Goal: Information Seeking & Learning: Learn about a topic

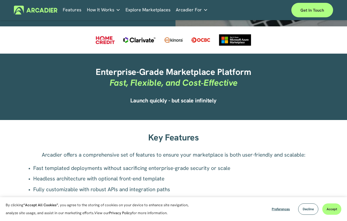
click at [74, 10] on link "Features" at bounding box center [72, 10] width 19 height 9
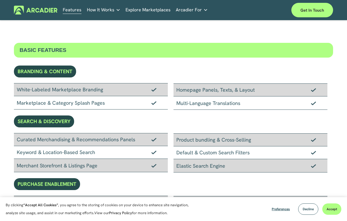
click at [36, 14] on img at bounding box center [35, 10] width 43 height 9
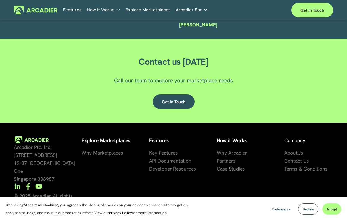
click at [298, 19] on div "Skip to Content Features How It Works" at bounding box center [173, 10] width 347 height 20
click at [301, 11] on link "Get in touch" at bounding box center [313, 10] width 42 height 14
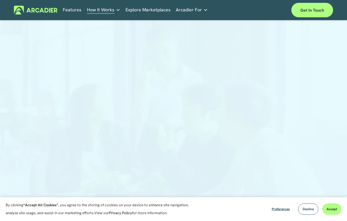
click at [136, 14] on link "Explore Marketplaces" at bounding box center [148, 10] width 45 height 9
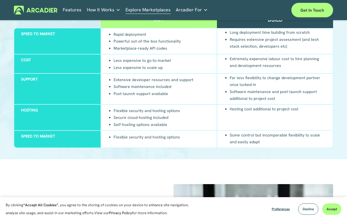
scroll to position [493, 0]
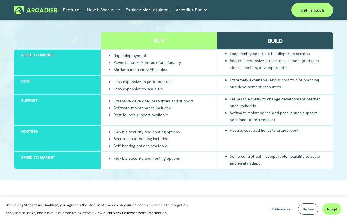
click at [264, 42] on div "Build" at bounding box center [275, 40] width 116 height 17
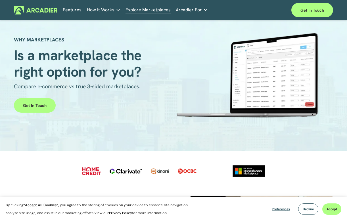
scroll to position [0, 0]
